Goal: Transaction & Acquisition: Purchase product/service

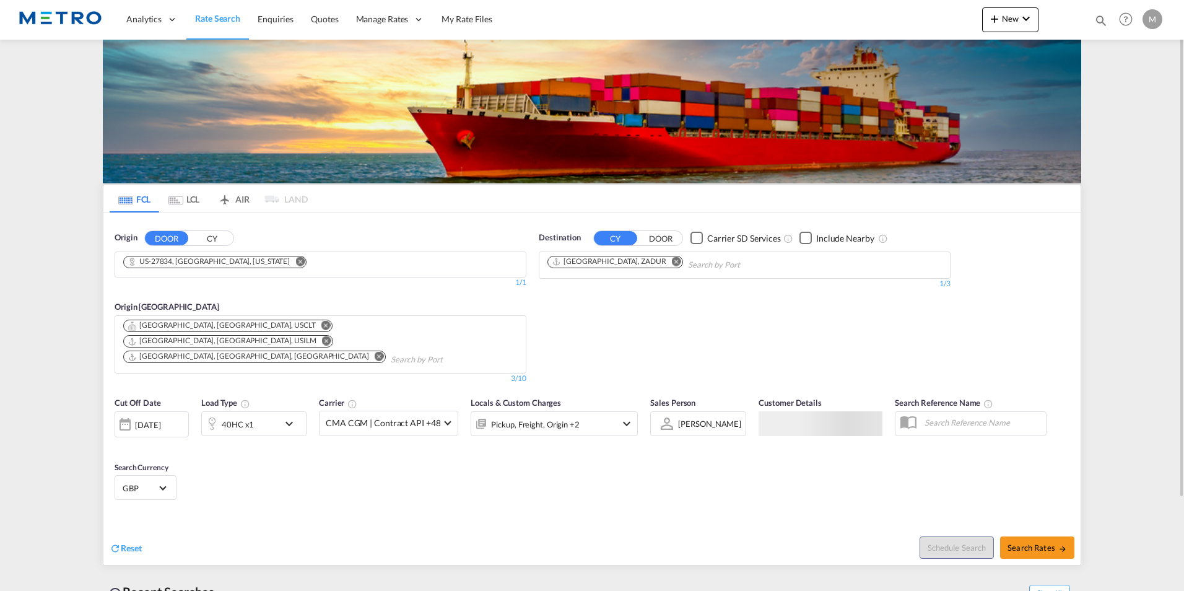
click at [180, 194] on md-tab-item "LCL" at bounding box center [184, 198] width 50 height 27
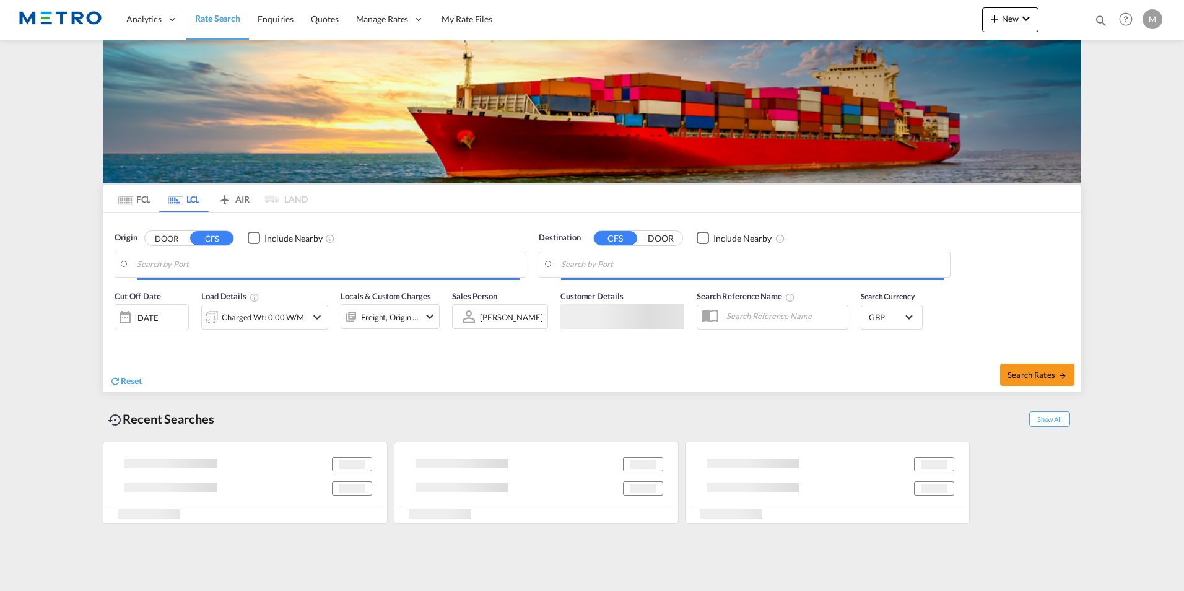
type input "GB-M4, [GEOGRAPHIC_DATA]"
type input "Busan [GEOGRAPHIC_DATA], KRBNP"
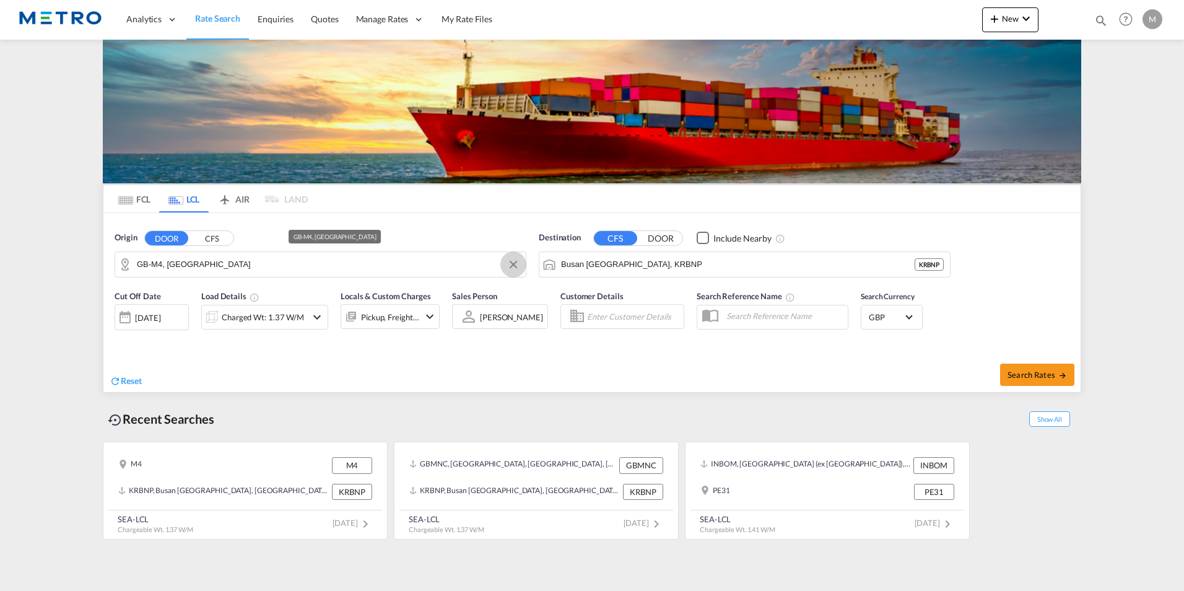
drag, startPoint x: 510, startPoint y: 263, endPoint x: 452, endPoint y: 263, distance: 57.6
click at [509, 263] on button "Clear Input" at bounding box center [513, 264] width 19 height 19
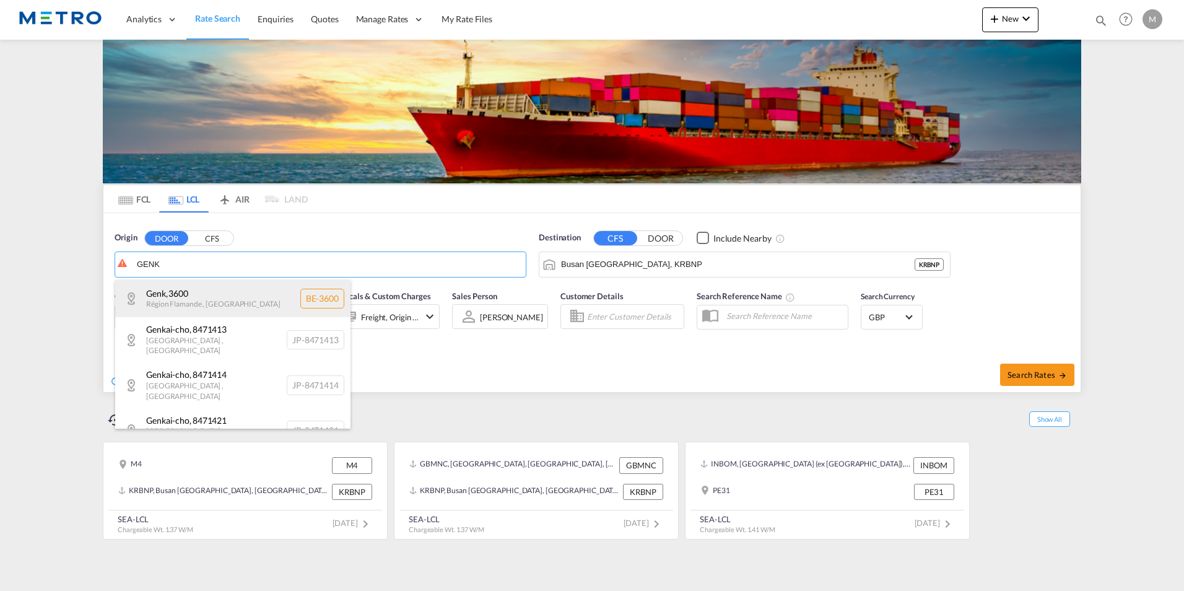
click at [243, 285] on div "Genk , 3600 Région Flamande , [GEOGRAPHIC_DATA] BE-3600" at bounding box center [232, 298] width 235 height 37
type input "BE-3600, Genk, Région Flamande"
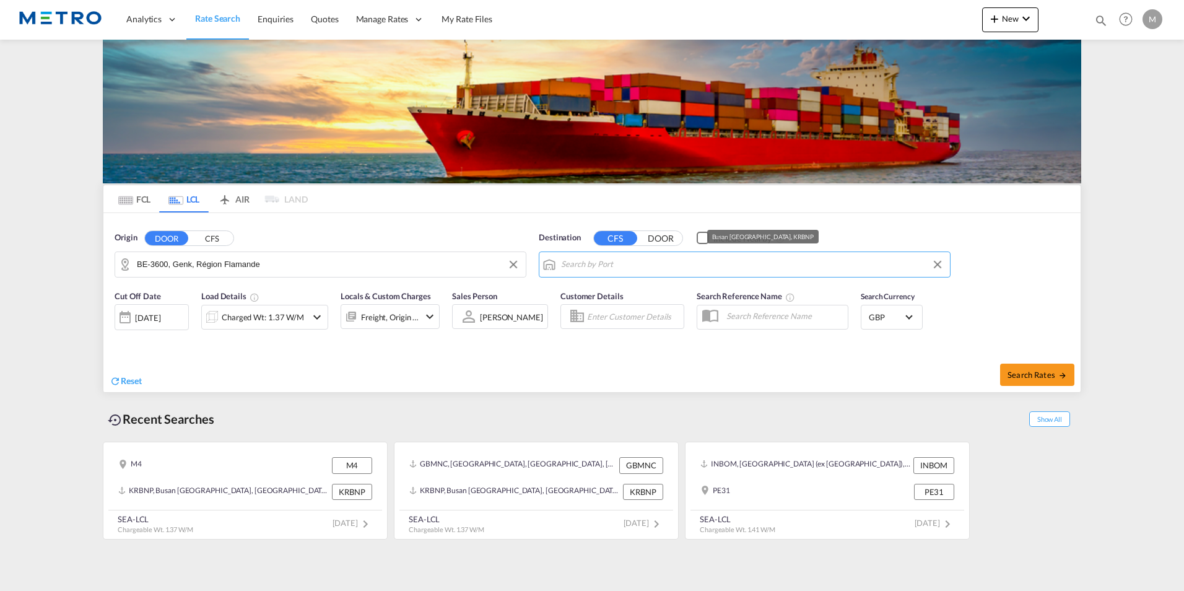
type input "BE-3600, Genk, [GEOGRAPHIC_DATA], KRBNP"
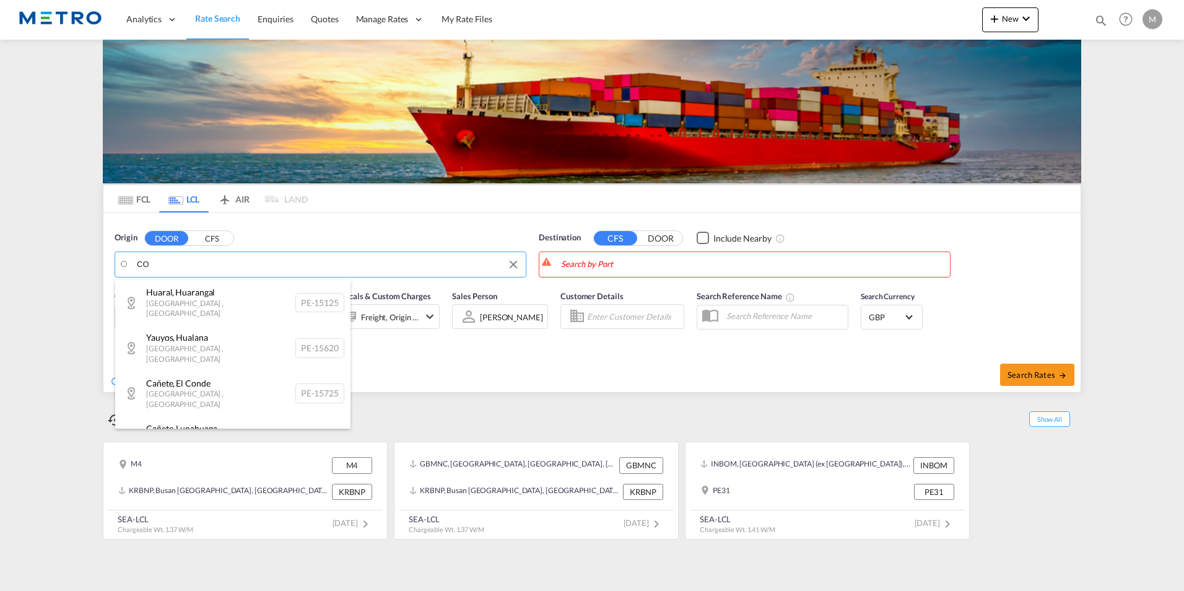
type input "C"
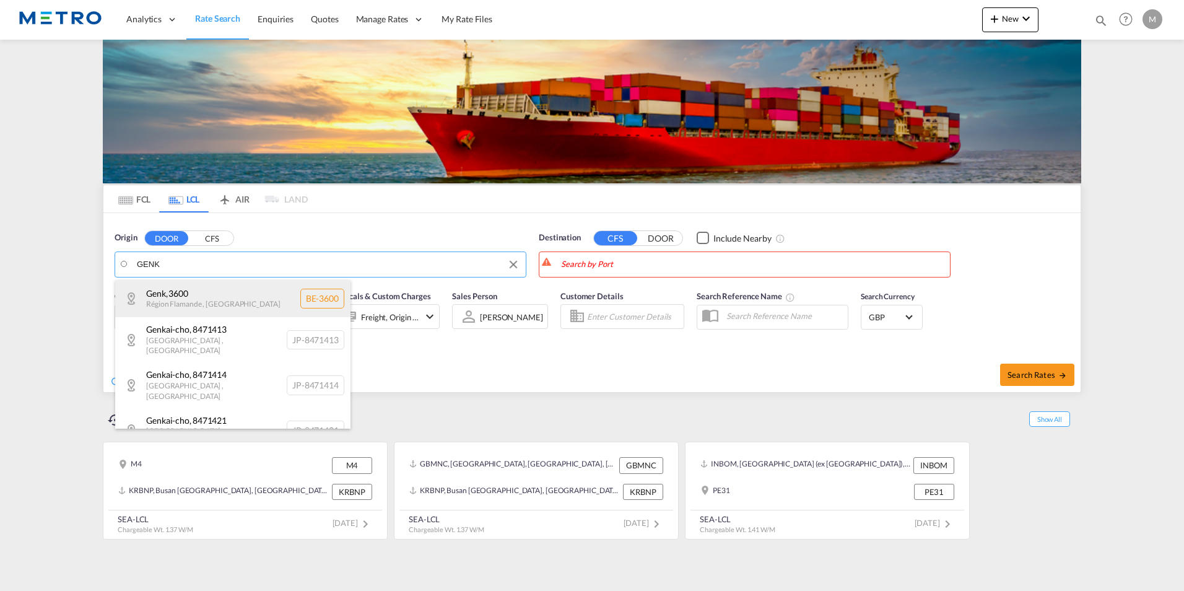
click at [232, 301] on div "Genk , 3600 Région Flamande , [GEOGRAPHIC_DATA] BE-3600" at bounding box center [232, 298] width 235 height 37
type input "BE-3600, Genk, Région Flamande"
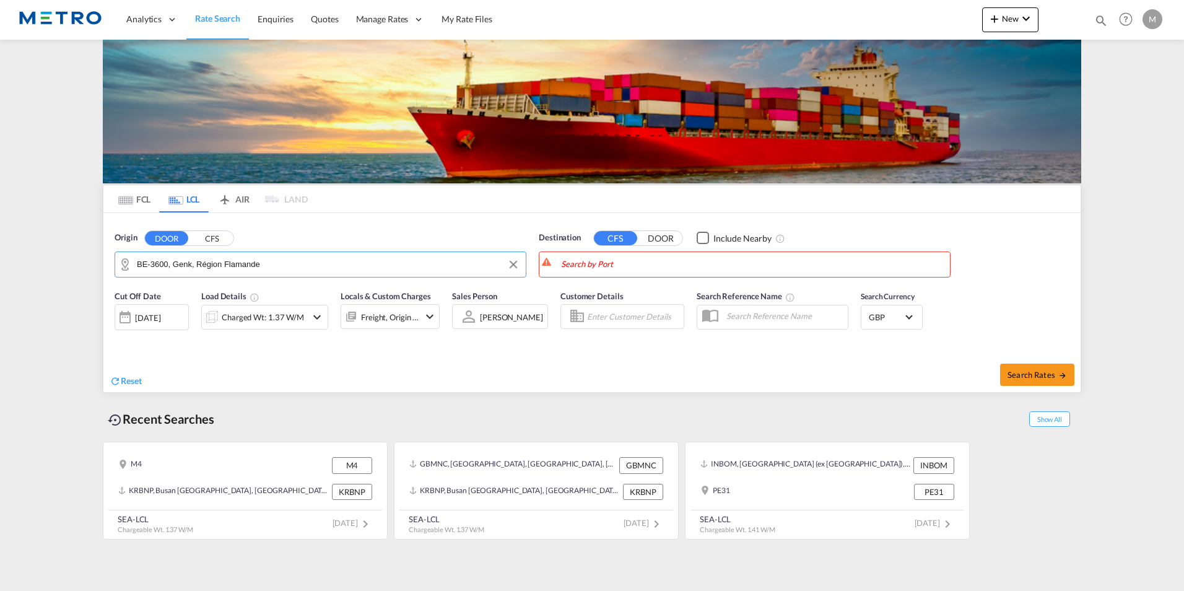
click at [696, 377] on div "Search Rates" at bounding box center [837, 374] width 485 height 35
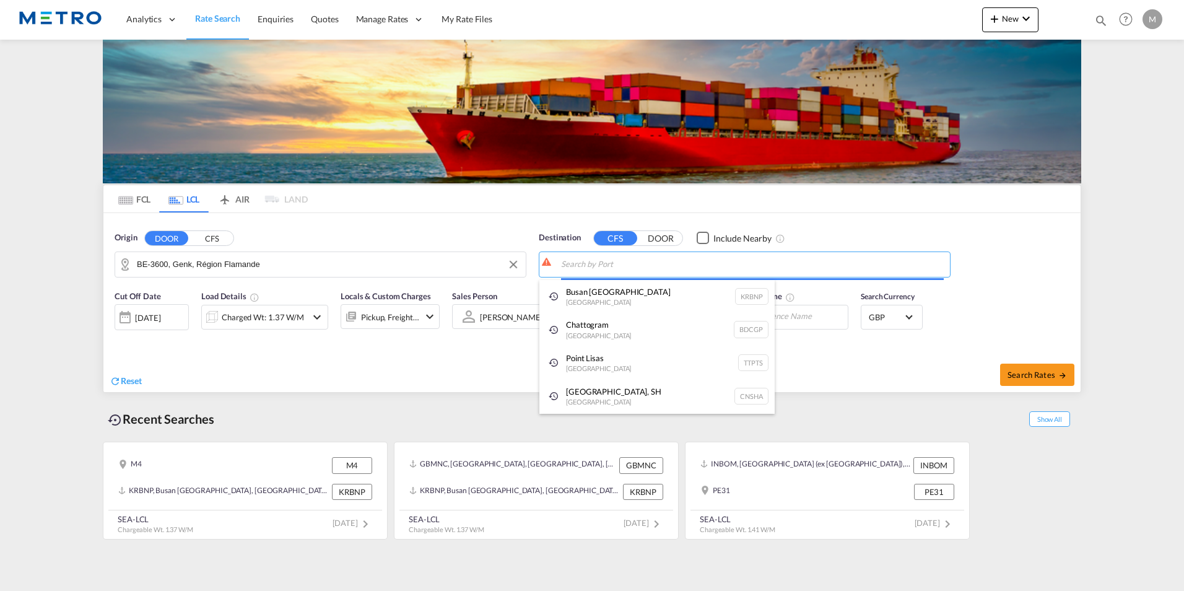
click at [612, 267] on body "Analytics Reports Dashboard Rate Search Enquiries Quotes" at bounding box center [592, 295] width 1184 height 591
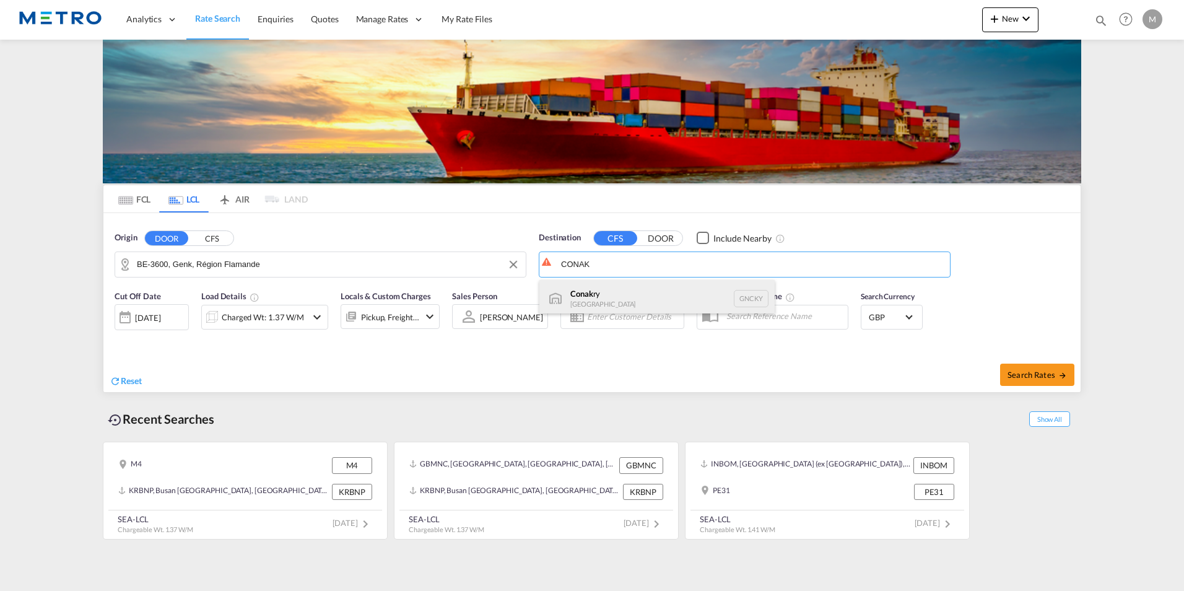
click at [617, 297] on div "Conak ry Guinea GNCKY" at bounding box center [656, 298] width 235 height 37
type input "Conakry, GNCKY"
click at [591, 339] on div "Customer Details" at bounding box center [622, 315] width 136 height 62
click at [317, 319] on md-icon "icon-chevron-down" at bounding box center [317, 317] width 15 height 15
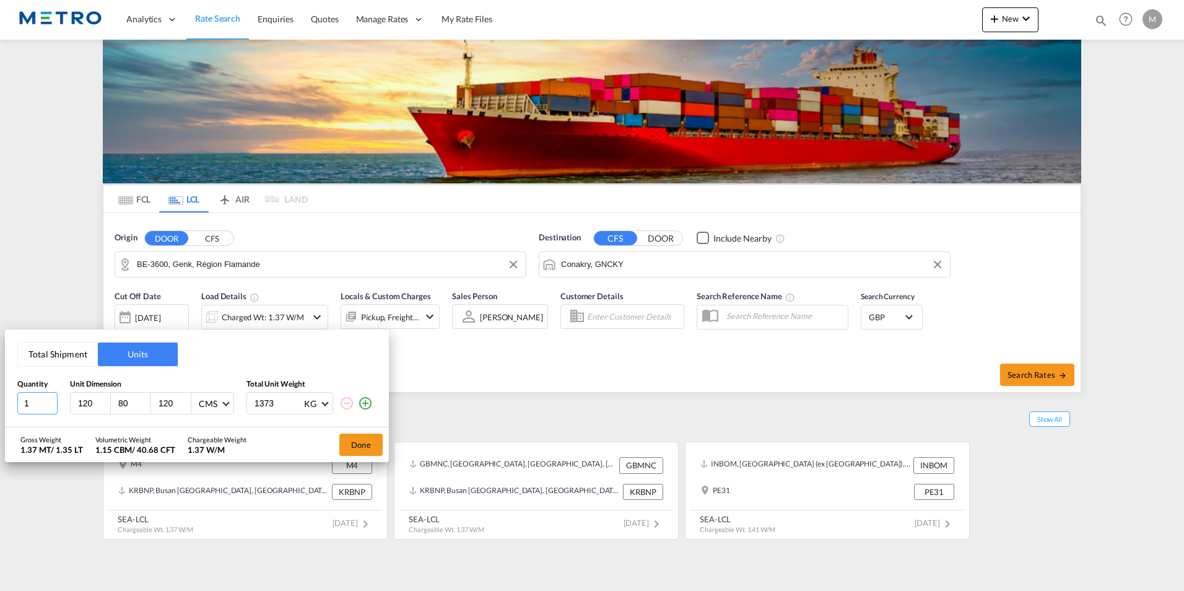
click at [45, 407] on input "1" at bounding box center [37, 403] width 40 height 22
drag, startPoint x: 29, startPoint y: 407, endPoint x: -2, endPoint y: 413, distance: 32.1
click at [0, 413] on html "Analytics Reports Dashboard Rate Search Enquiries Quotes" at bounding box center [592, 295] width 1184 height 591
type input "10"
type input "100"
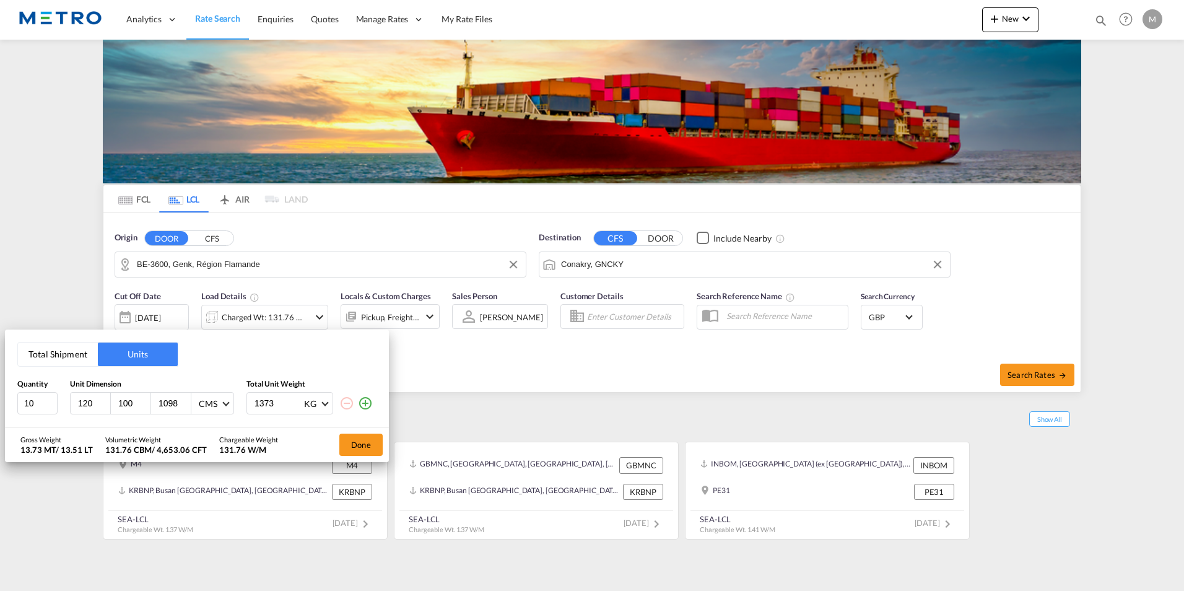
click at [178, 401] on input "1098" at bounding box center [173, 402] width 33 height 11
type input "109"
click at [269, 399] on input "1373" at bounding box center [278, 402] width 50 height 21
click at [178, 415] on div "Total Shipment Units Quantity Unit Dimension Total Unit Weight 10 120 100 109 C…" at bounding box center [197, 378] width 384 height 98
type input "8744"
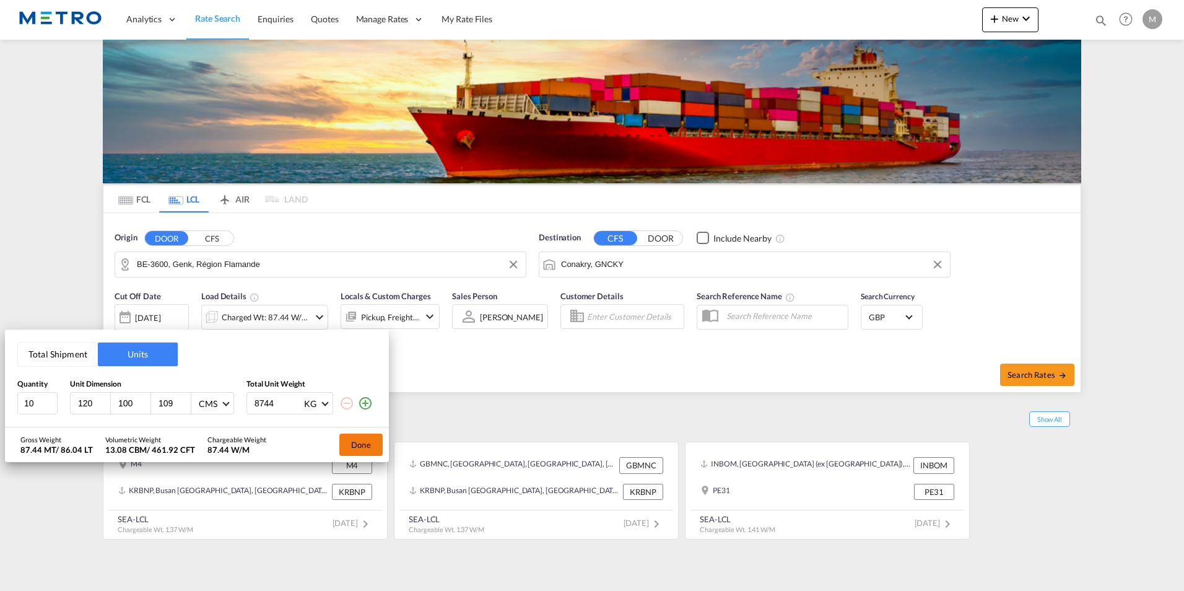
click at [370, 443] on button "Done" at bounding box center [360, 444] width 43 height 22
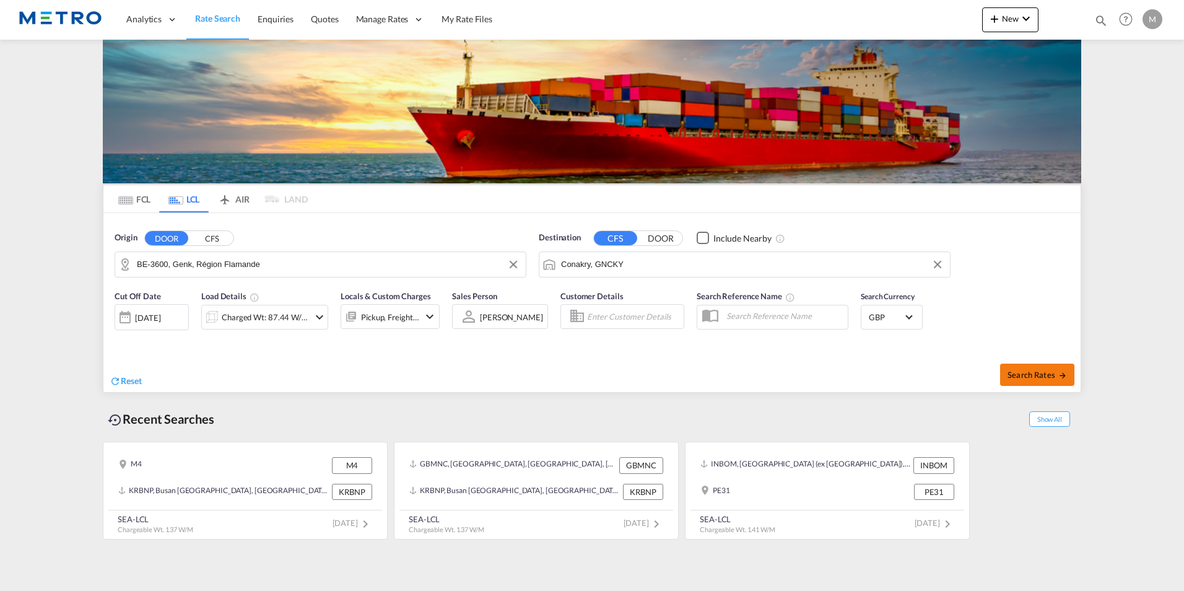
click at [1036, 371] on span "Search Rates" at bounding box center [1036, 375] width 59 height 10
type input "3600 to GNCKY / [DATE]"
